Goal: Task Accomplishment & Management: Manage account settings

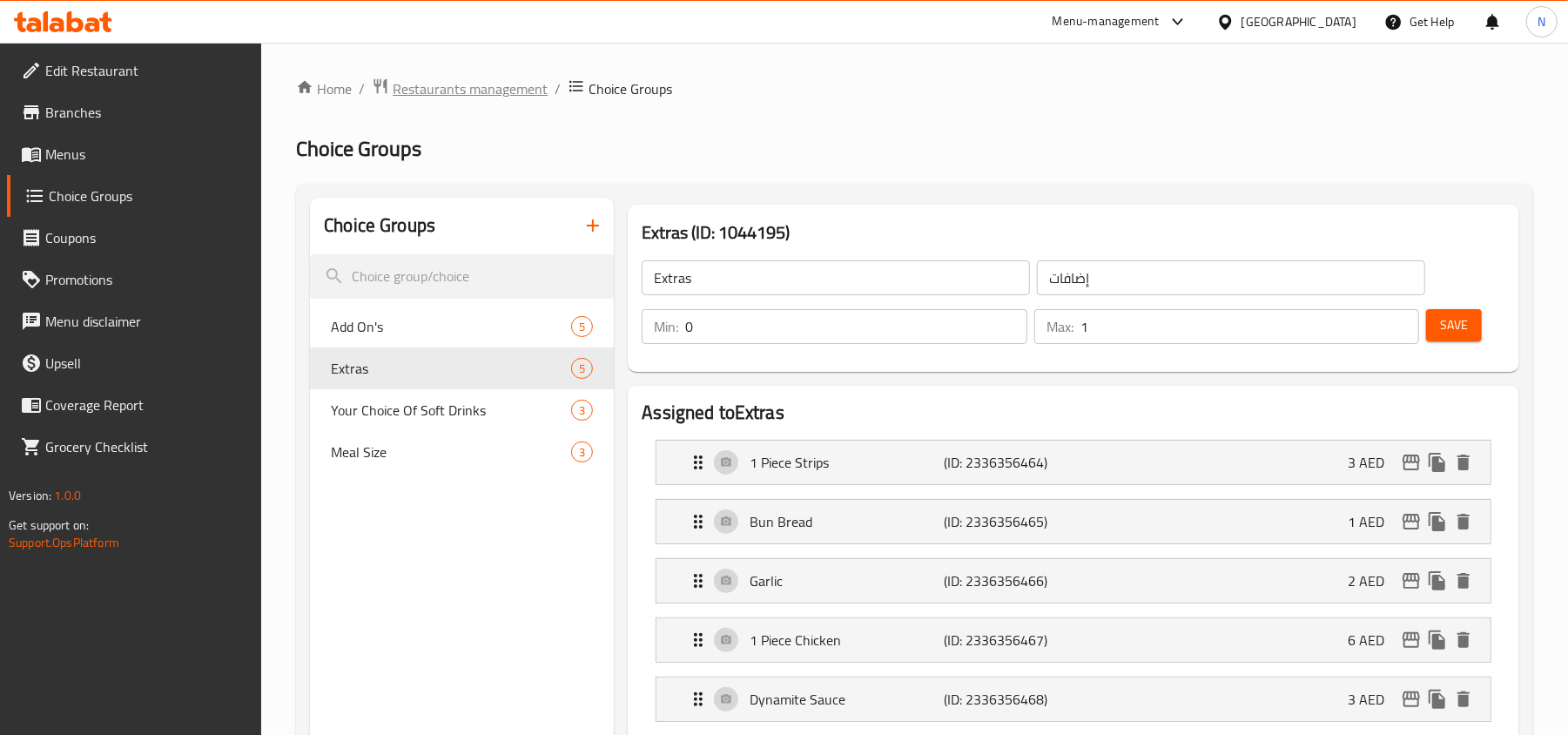
click at [520, 87] on span "Restaurants management" at bounding box center [470, 89] width 155 height 21
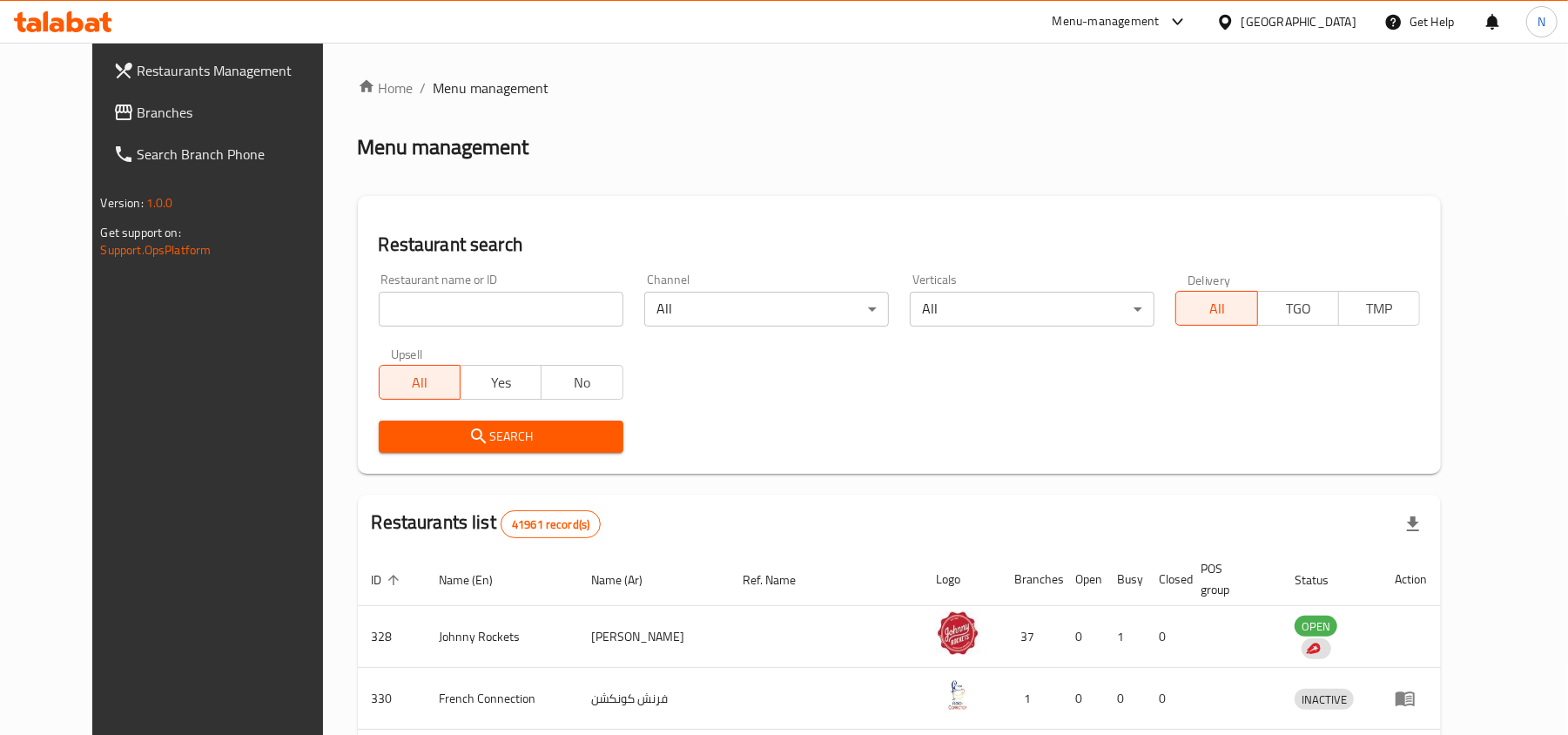
click at [1270, 26] on div "[GEOGRAPHIC_DATA]" at bounding box center [1299, 22] width 115 height 19
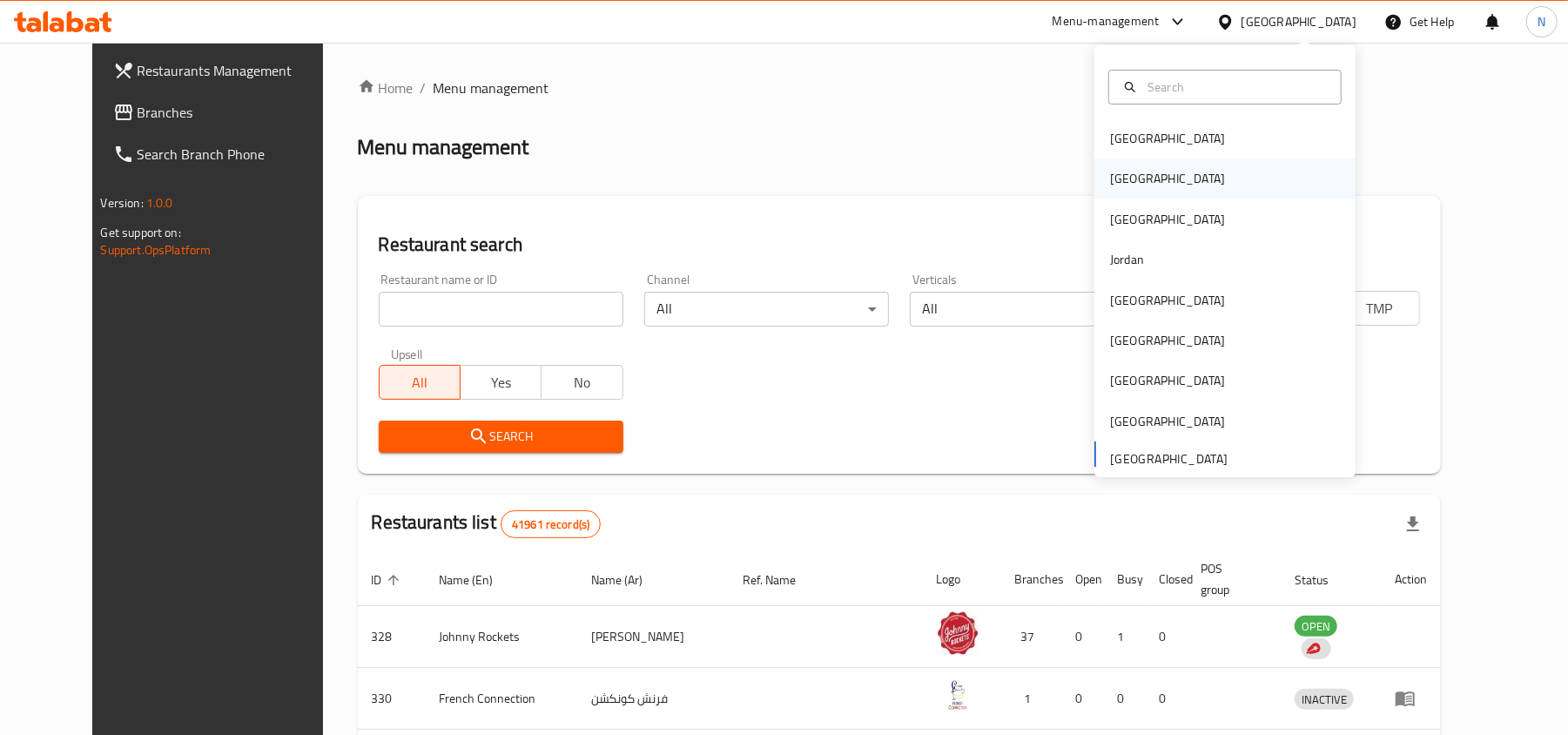
click at [1158, 175] on div "[GEOGRAPHIC_DATA]" at bounding box center [1225, 178] width 261 height 40
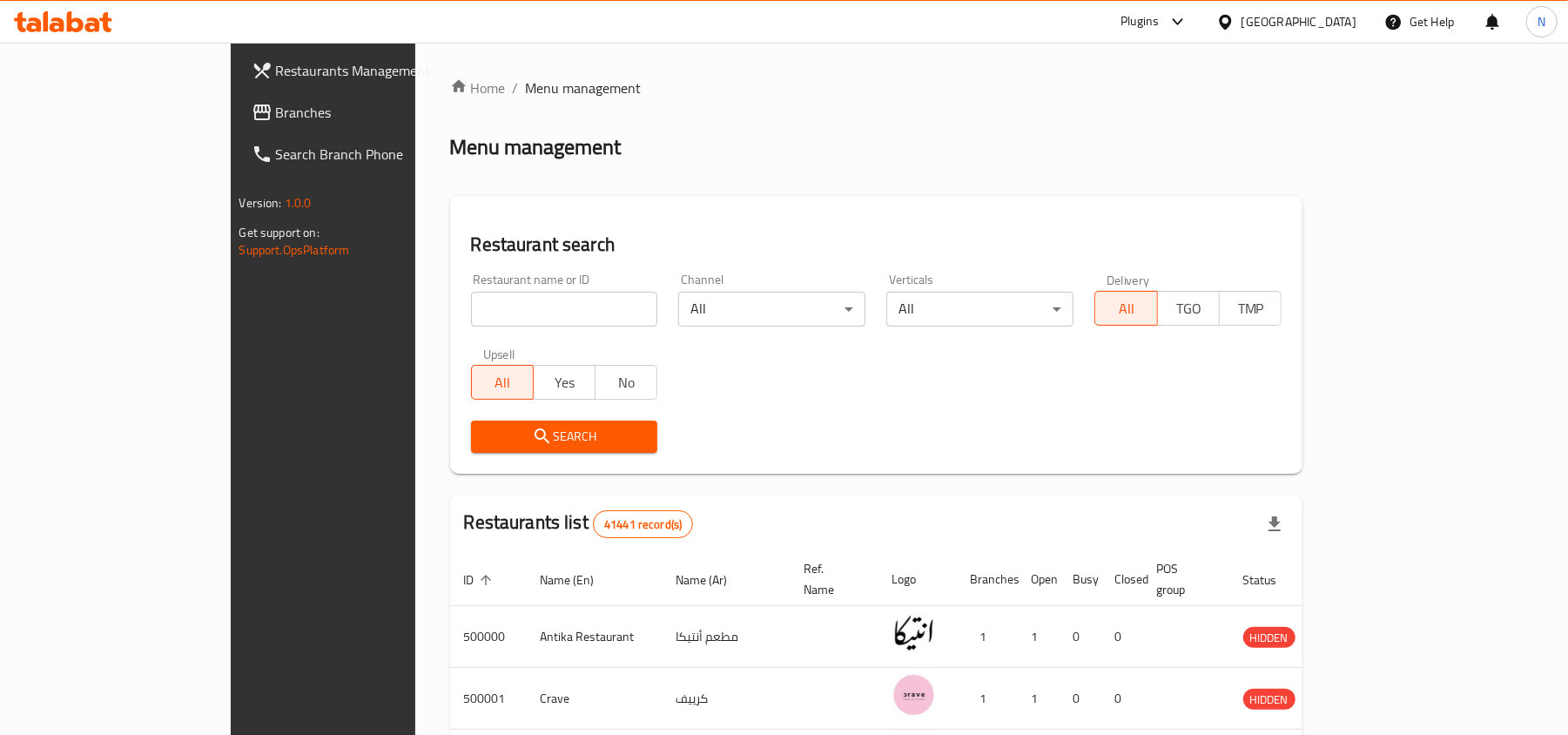
click at [481, 305] on input "search" at bounding box center [564, 309] width 187 height 35
paste input "504866"
type input "504866"
click at [485, 429] on span "Search" at bounding box center [564, 436] width 159 height 22
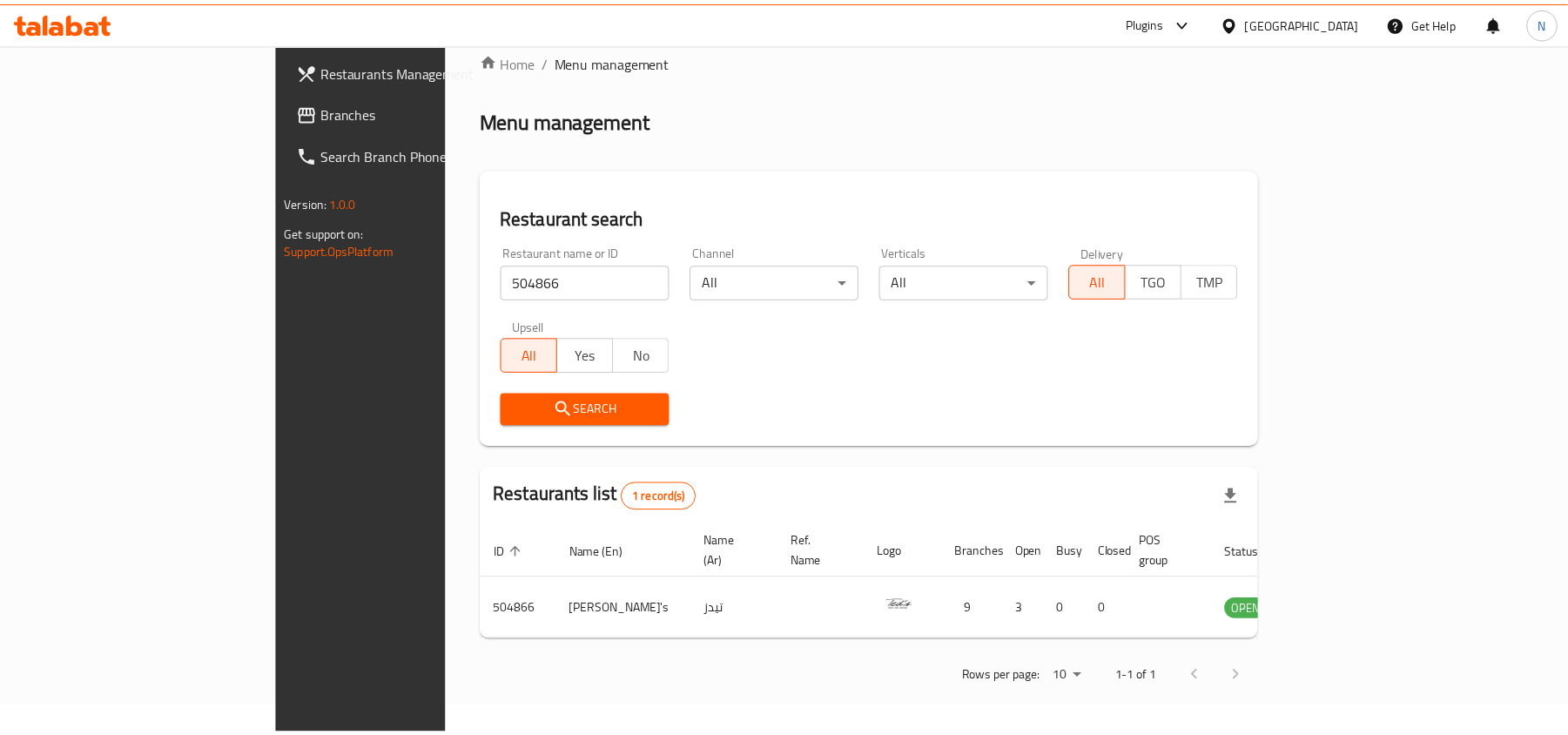
scroll to position [8, 0]
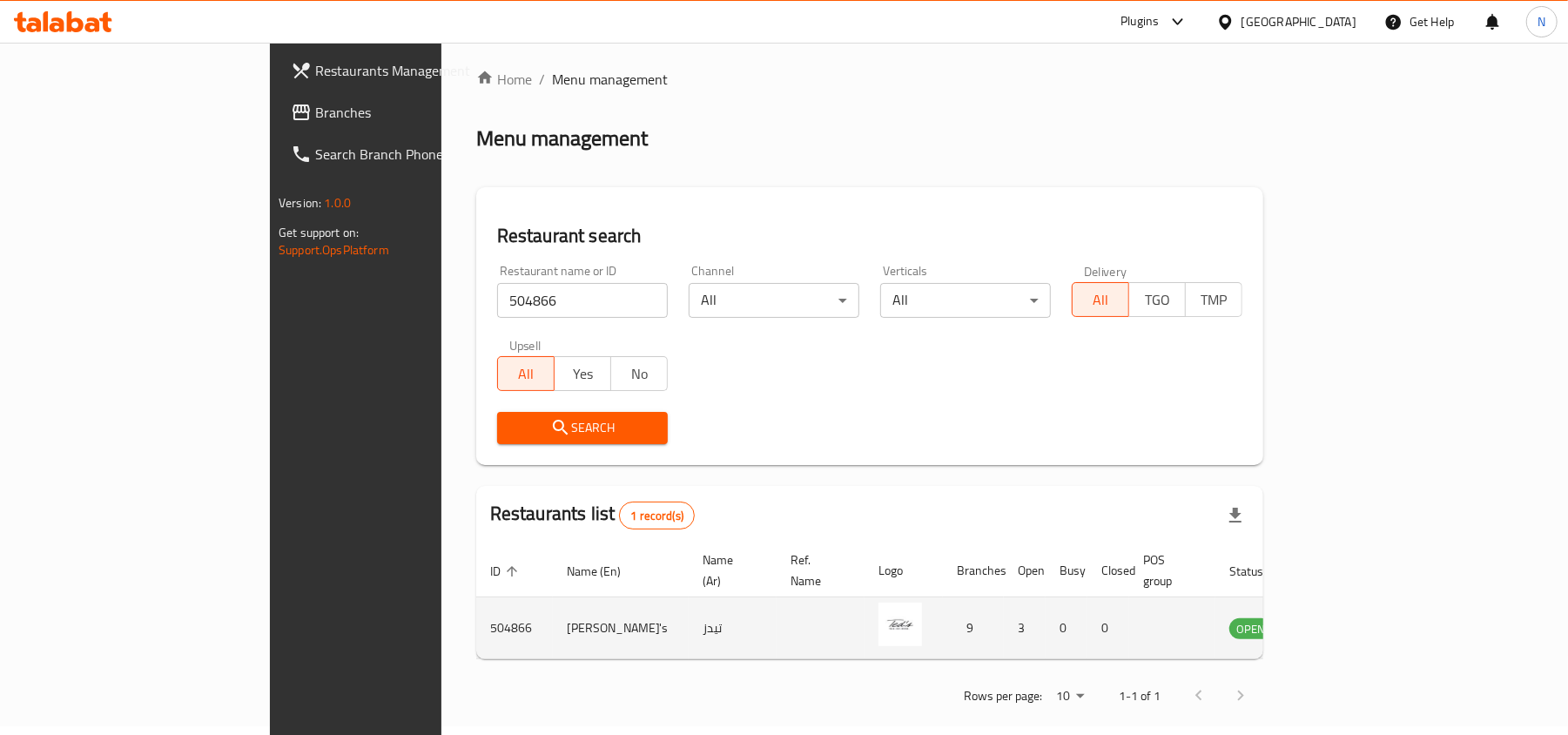
click at [1341, 622] on icon "enhanced table" at bounding box center [1331, 629] width 19 height 15
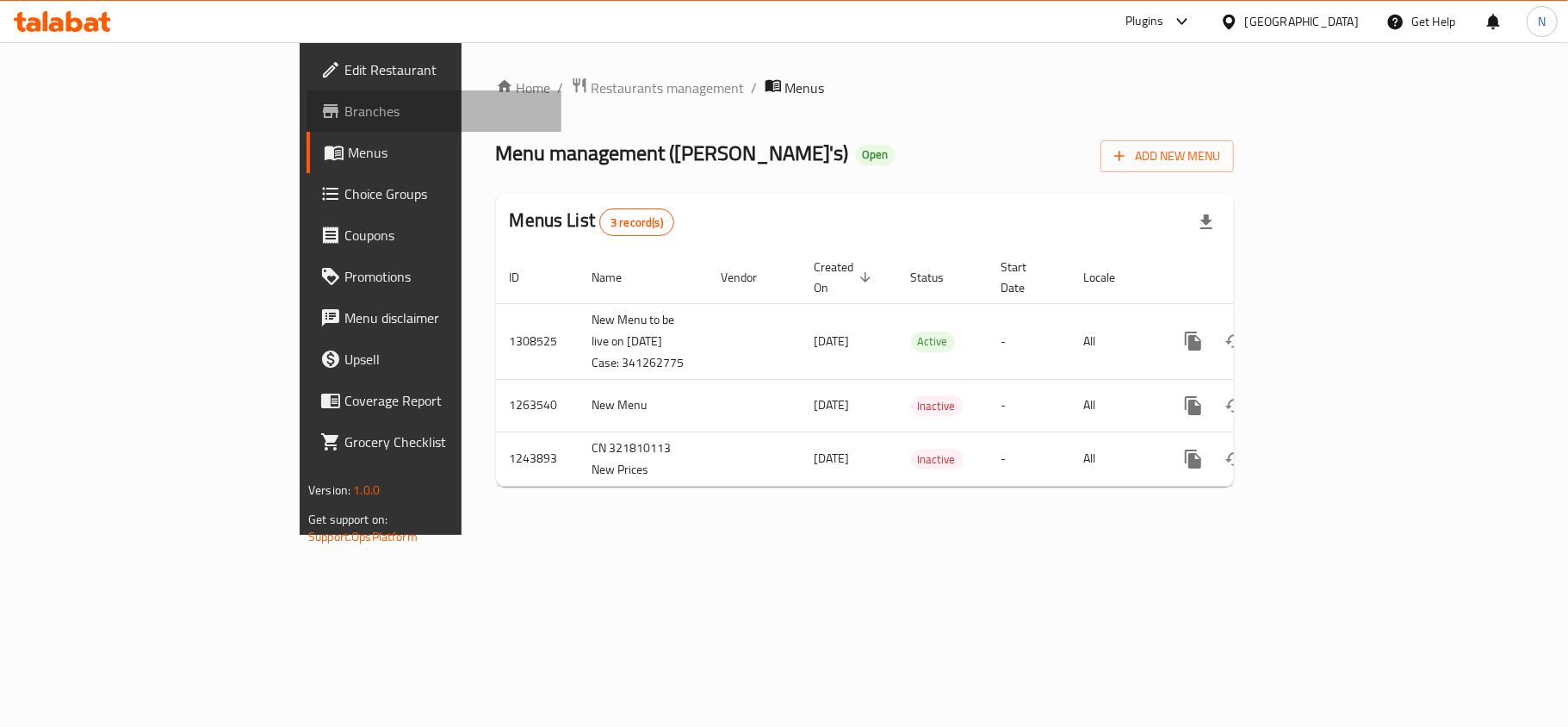
click at [320, 101] on icon at bounding box center [330, 111] width 21 height 21
